Goal: Transaction & Acquisition: Purchase product/service

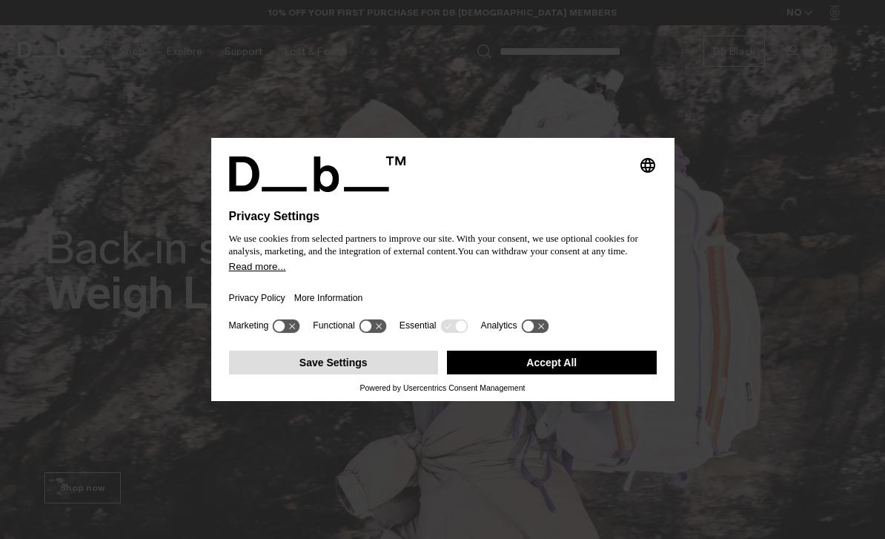
click at [409, 364] on button "Save Settings" at bounding box center [334, 362] width 210 height 24
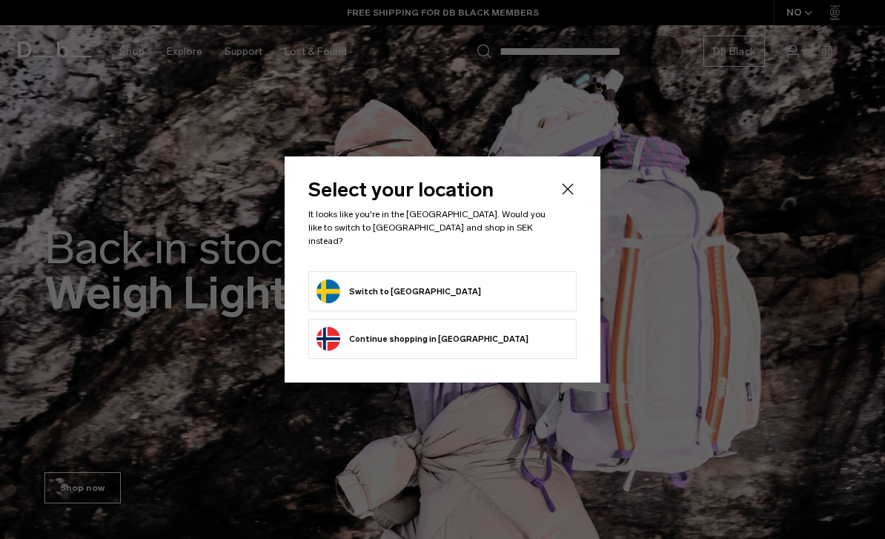
click at [479, 287] on form "Switch to [GEOGRAPHIC_DATA]" at bounding box center [442, 291] width 252 height 24
click at [366, 287] on button "Switch to [GEOGRAPHIC_DATA]" at bounding box center [398, 291] width 164 height 24
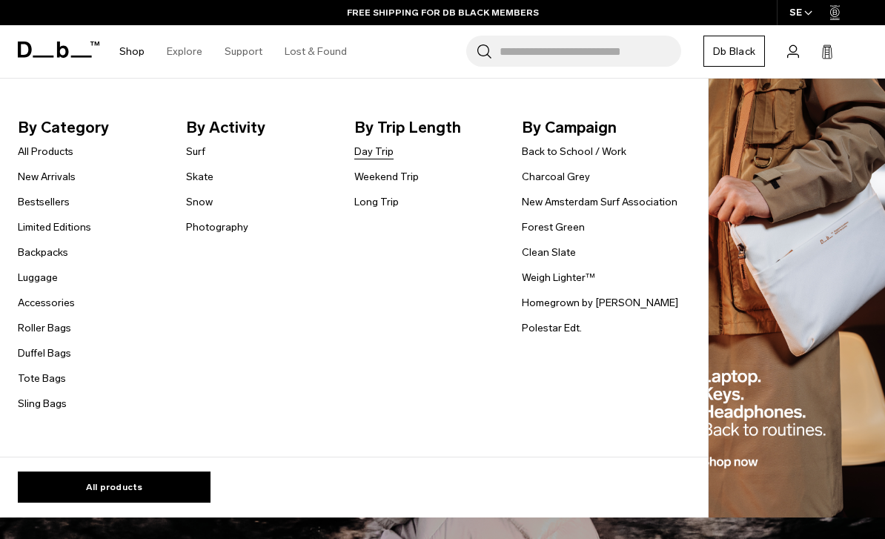
click at [364, 155] on link "Day Trip" at bounding box center [373, 152] width 39 height 16
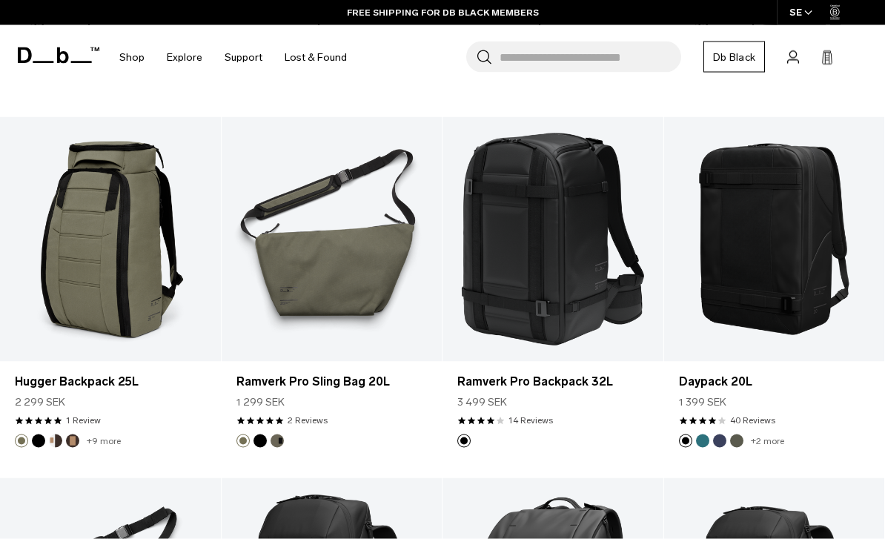
scroll to position [3178, 0]
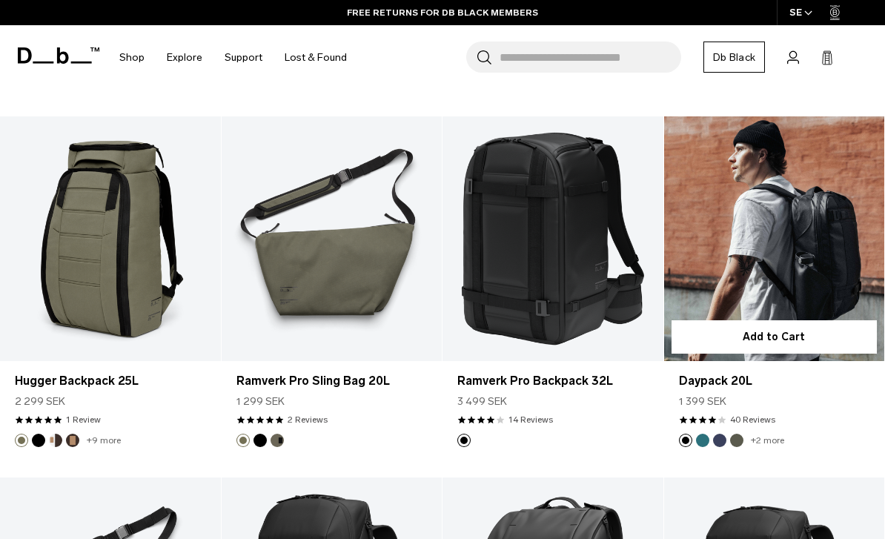
click at [835, 268] on link "Daypack 20L" at bounding box center [774, 238] width 221 height 245
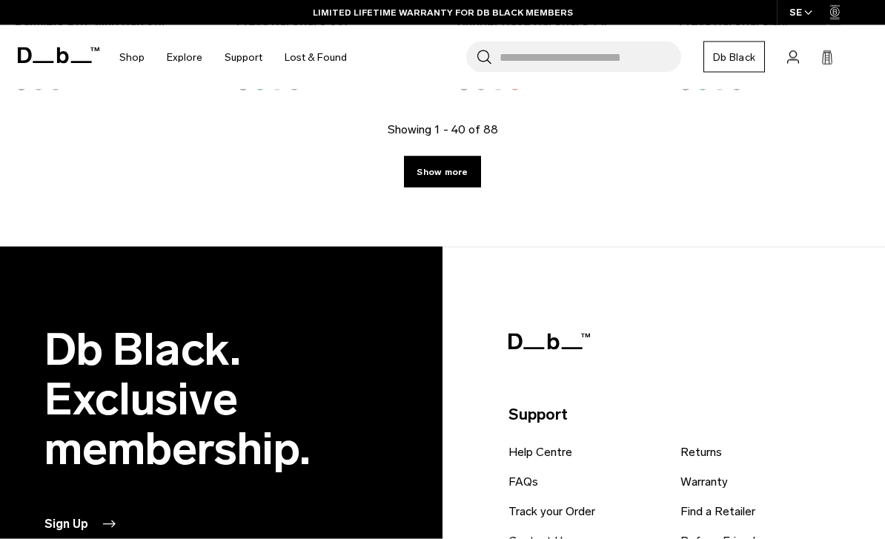
scroll to position [3908, 0]
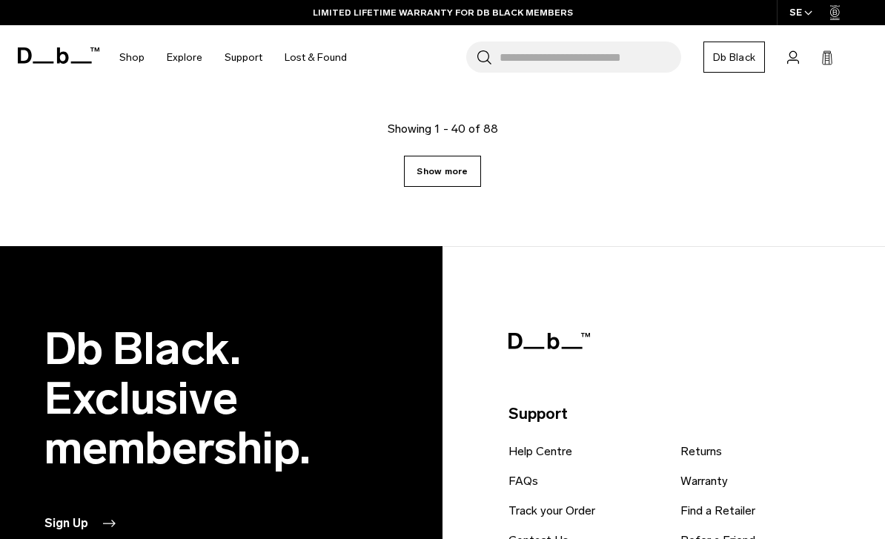
click at [422, 180] on link "Show more" at bounding box center [442, 171] width 76 height 31
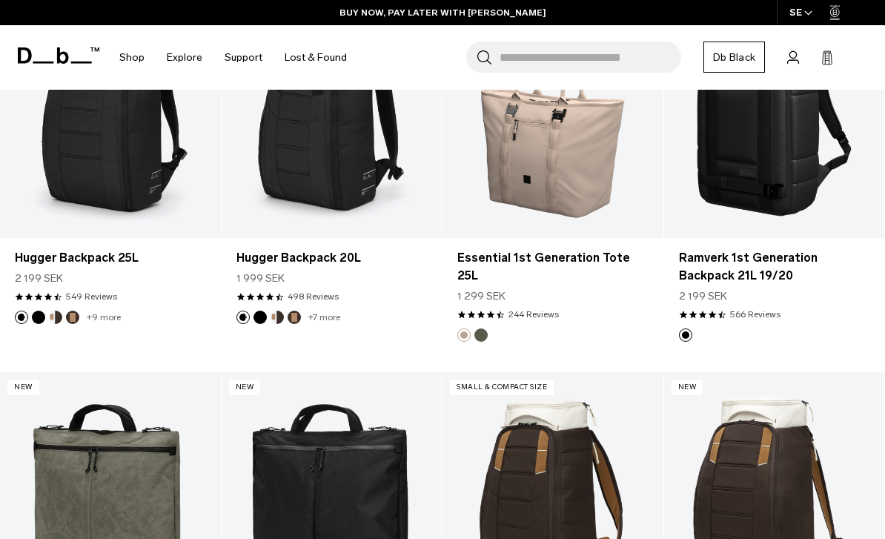
scroll to position [7928, 0]
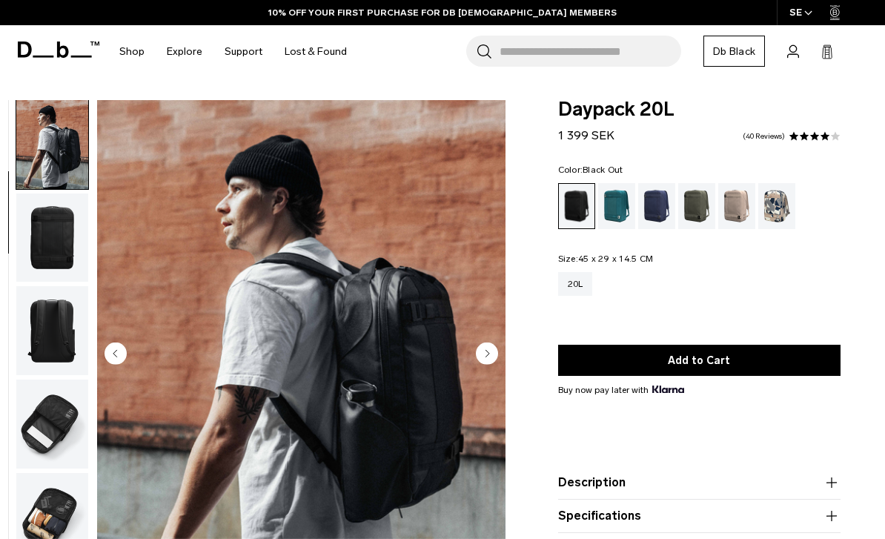
click at [485, 358] on circle "Next slide" at bounding box center [487, 353] width 22 height 22
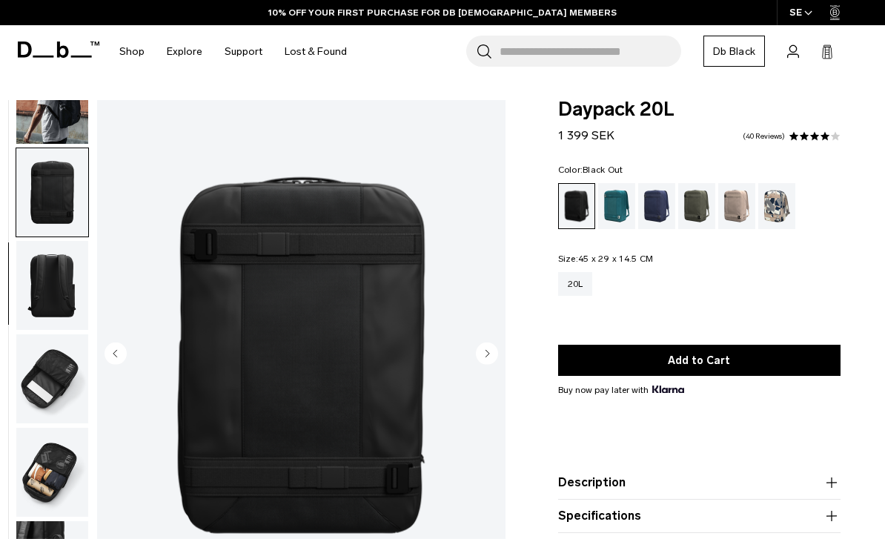
scroll to position [144, 0]
click at [491, 356] on circle "Next slide" at bounding box center [487, 353] width 22 height 22
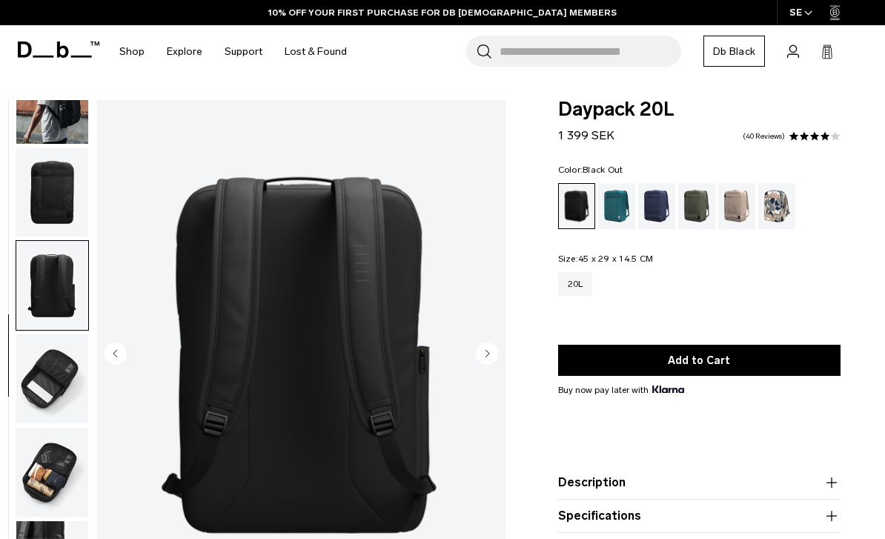
click at [491, 354] on circle "Next slide" at bounding box center [487, 353] width 22 height 22
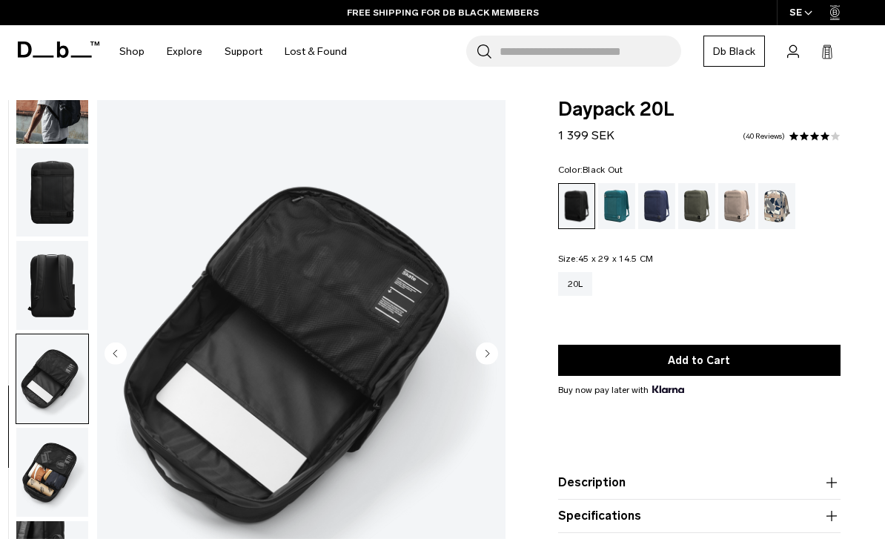
click at [496, 357] on circle "Next slide" at bounding box center [487, 353] width 22 height 22
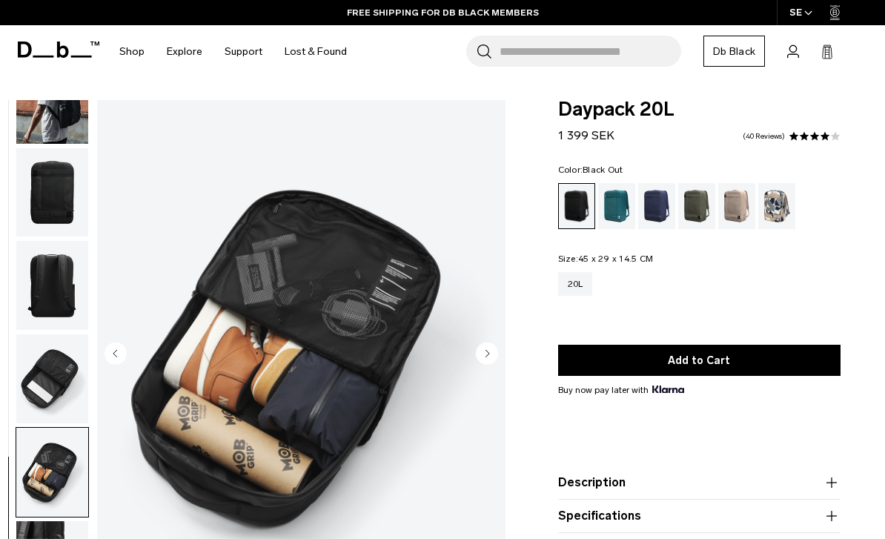
click at [490, 352] on circle "Next slide" at bounding box center [487, 353] width 22 height 22
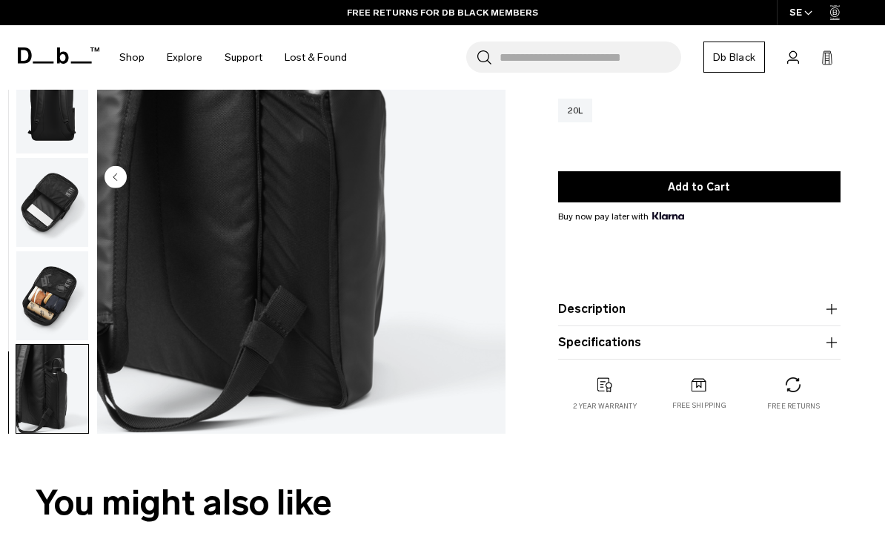
scroll to position [0, 0]
